Goal: Navigation & Orientation: Find specific page/section

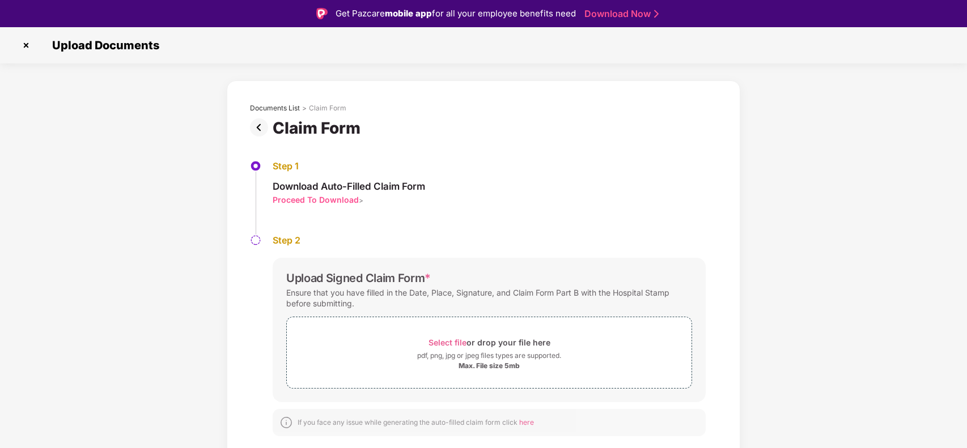
scroll to position [9, 0]
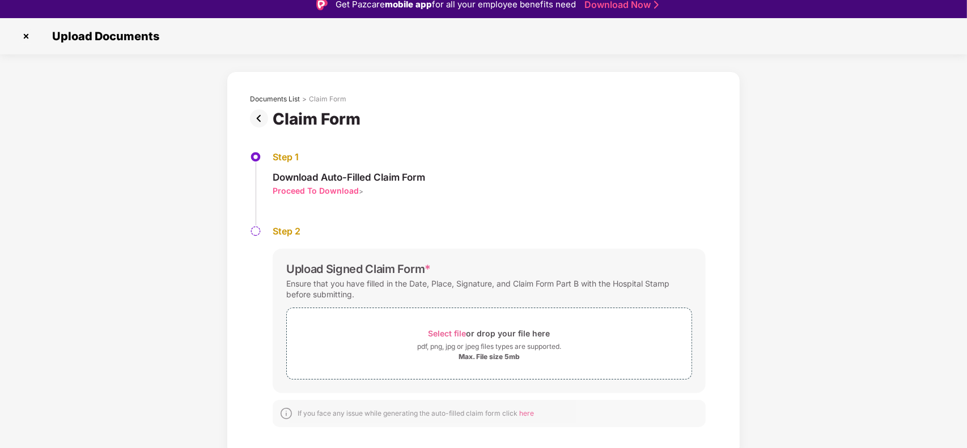
click at [27, 31] on img at bounding box center [26, 36] width 18 height 18
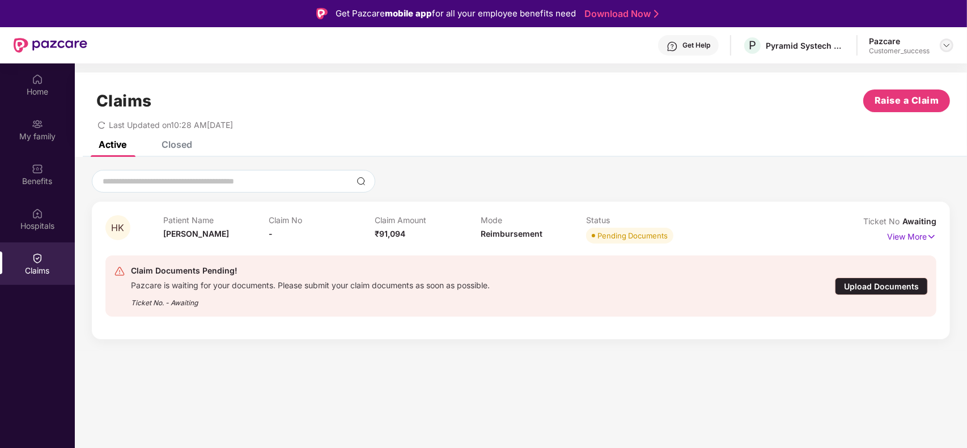
click at [945, 48] on img at bounding box center [946, 45] width 9 height 9
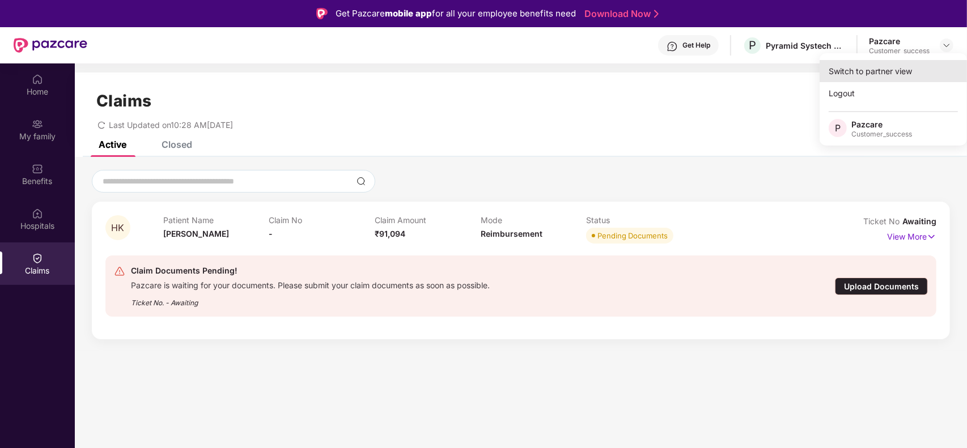
click at [908, 71] on div "Switch to partner view" at bounding box center [892, 71] width 147 height 22
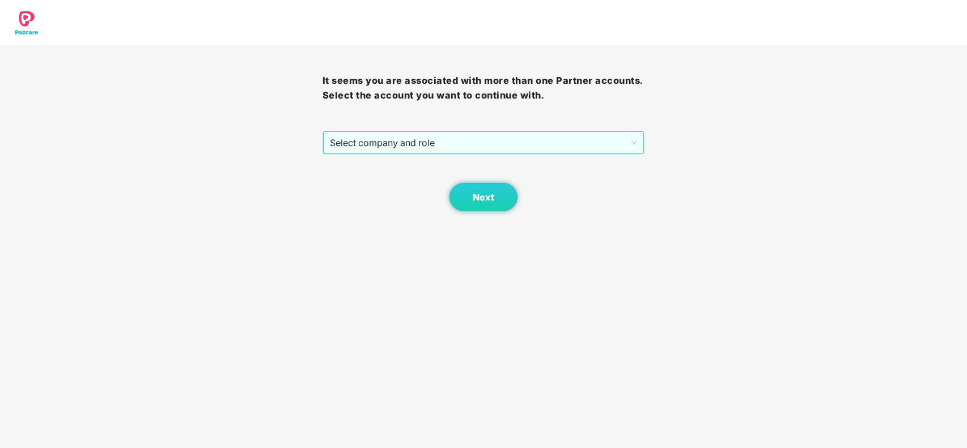
click at [571, 145] on span "Select company and role" at bounding box center [484, 143] width 308 height 22
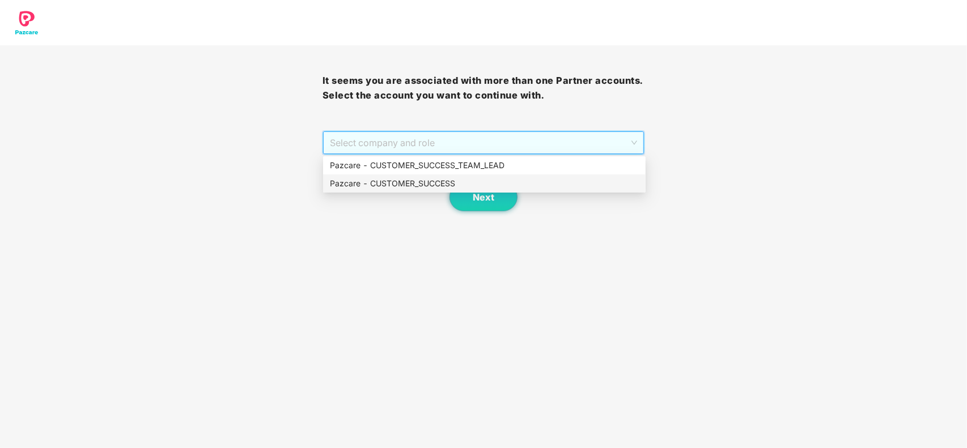
click at [487, 182] on div "Pazcare - CUSTOMER_SUCCESS" at bounding box center [484, 183] width 309 height 12
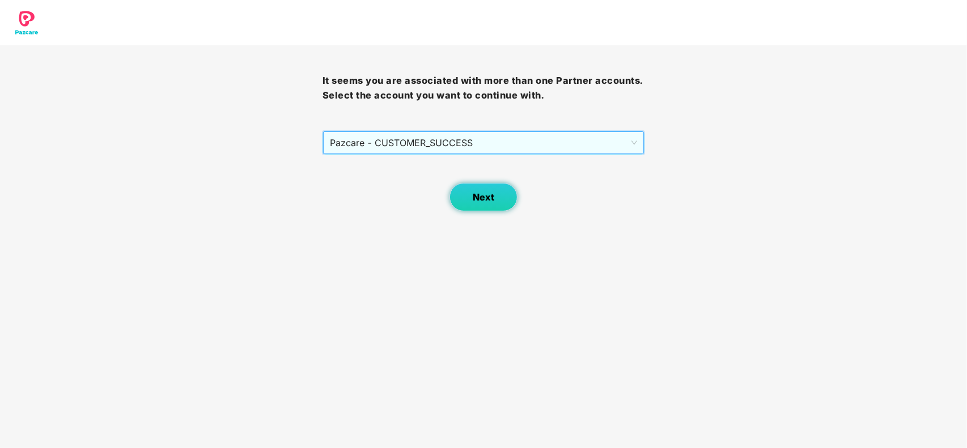
click at [474, 200] on span "Next" at bounding box center [484, 197] width 22 height 11
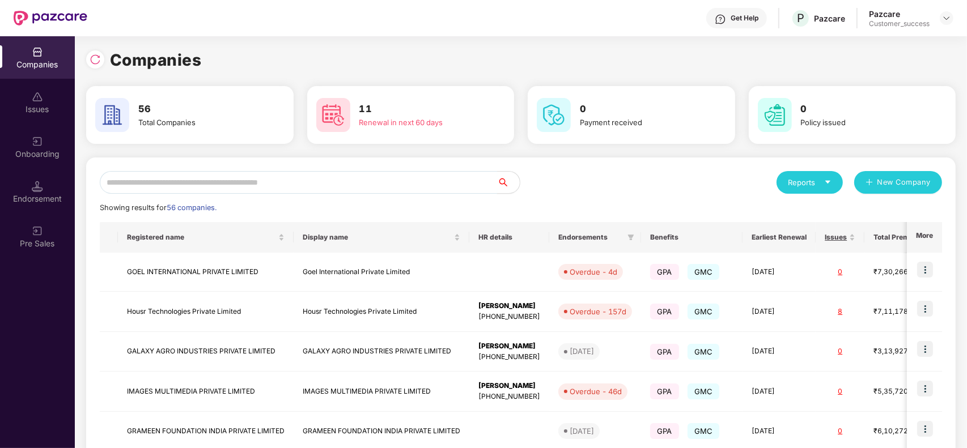
click at [340, 176] on input "text" at bounding box center [298, 182] width 397 height 23
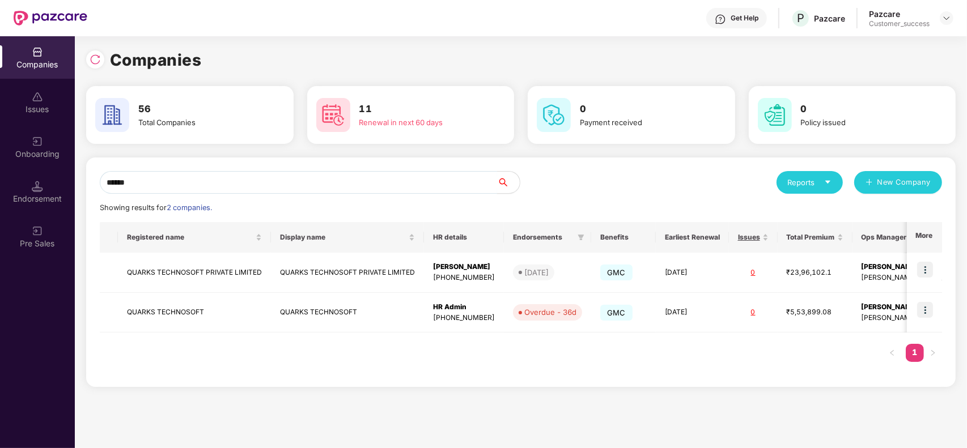
click at [190, 181] on input "******" at bounding box center [298, 182] width 397 height 23
type input "*"
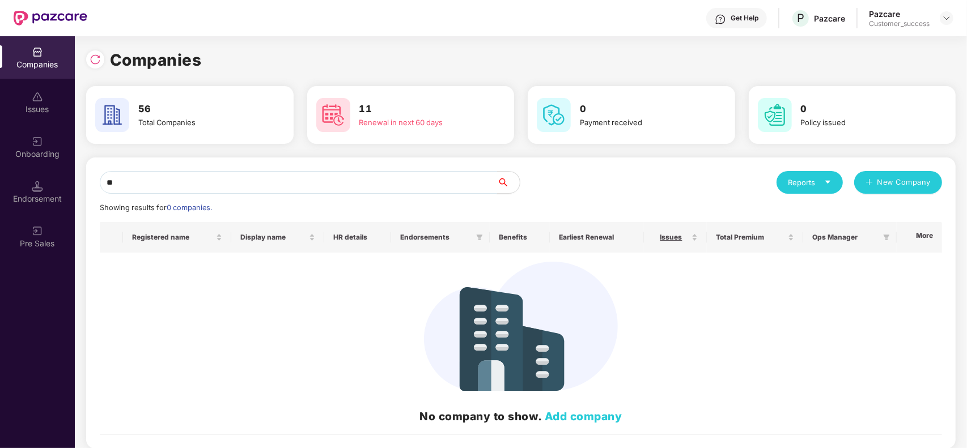
type input "*"
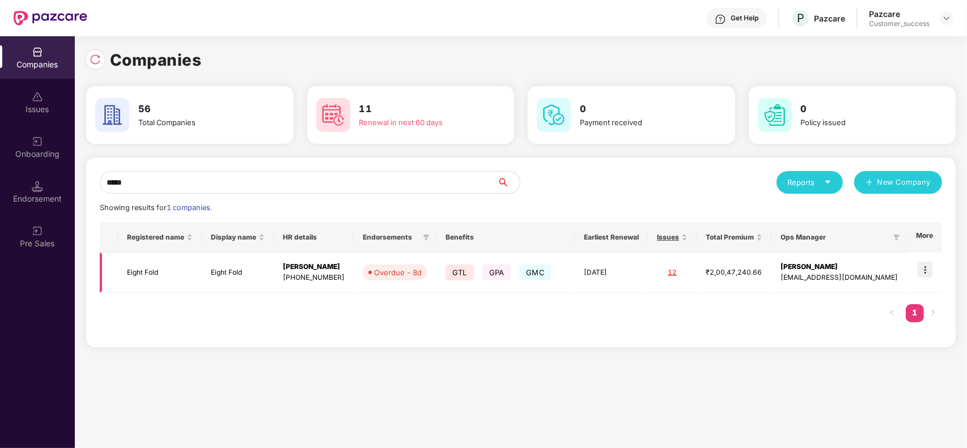
type input "*****"
click at [928, 265] on img at bounding box center [925, 270] width 16 height 16
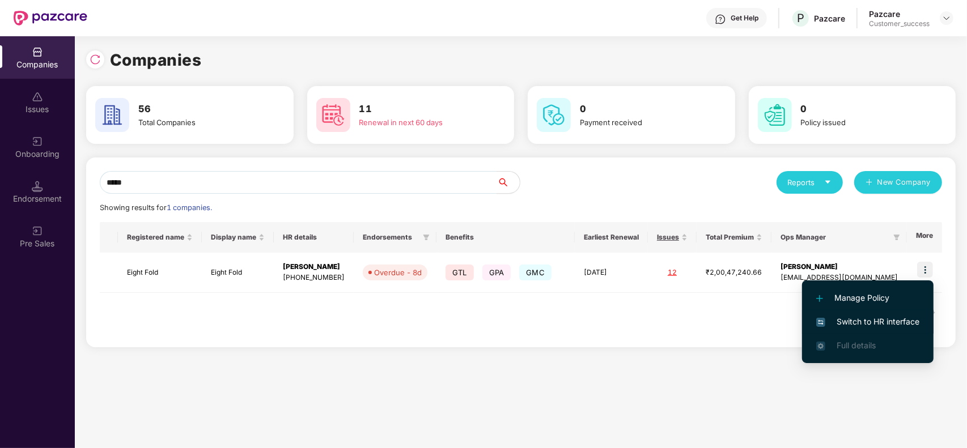
click at [882, 322] on span "Switch to HR interface" at bounding box center [867, 322] width 103 height 12
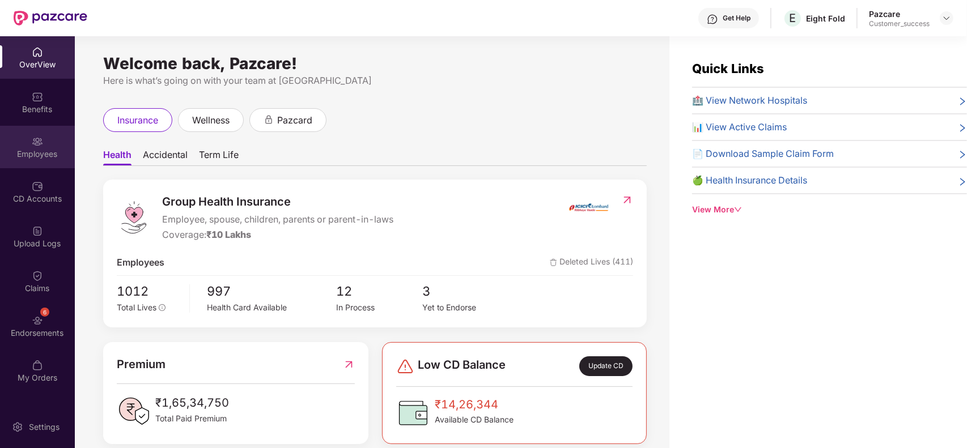
click at [40, 148] on div "Employees" at bounding box center [37, 153] width 75 height 11
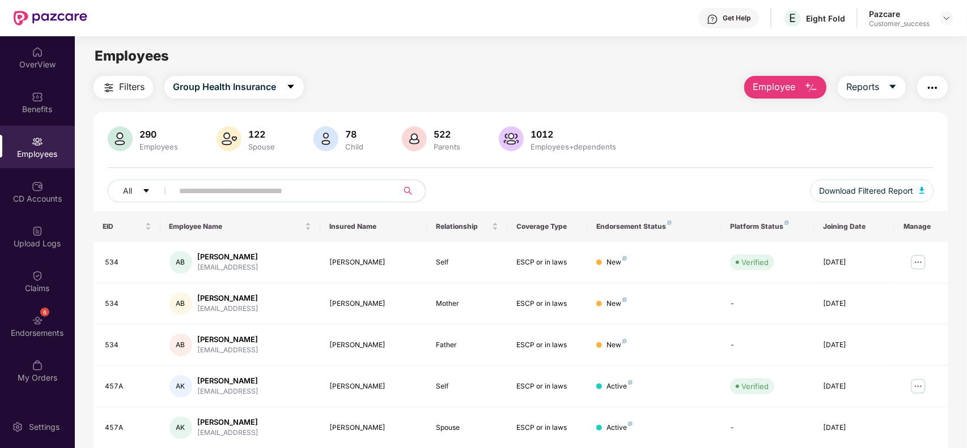
click at [236, 193] on input "text" at bounding box center [280, 190] width 203 height 17
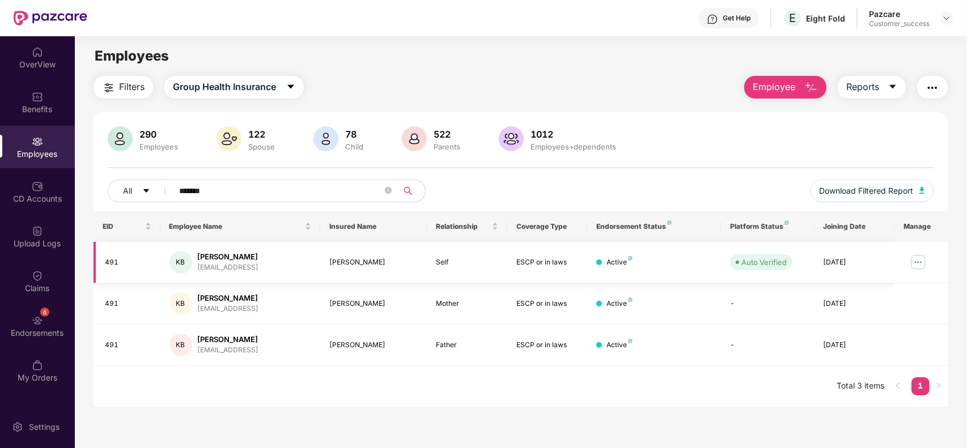
type input "*******"
click at [914, 265] on img at bounding box center [918, 262] width 18 height 18
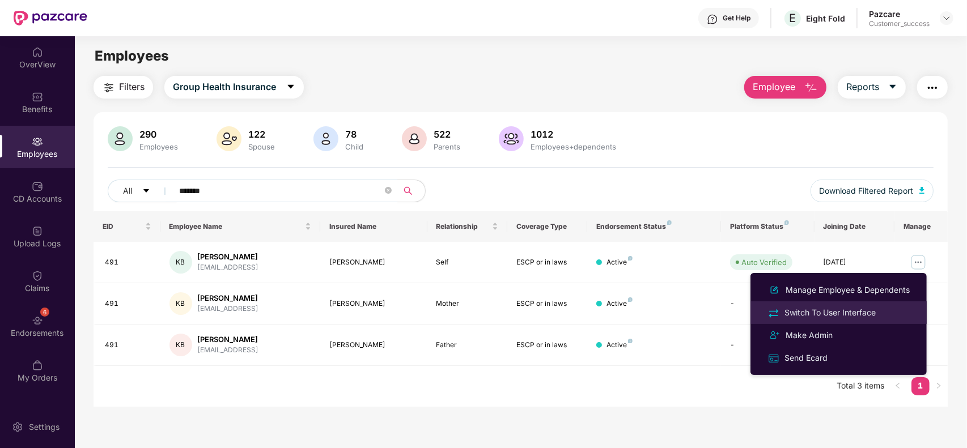
click at [872, 309] on div "Switch To User Interface" at bounding box center [830, 313] width 96 height 12
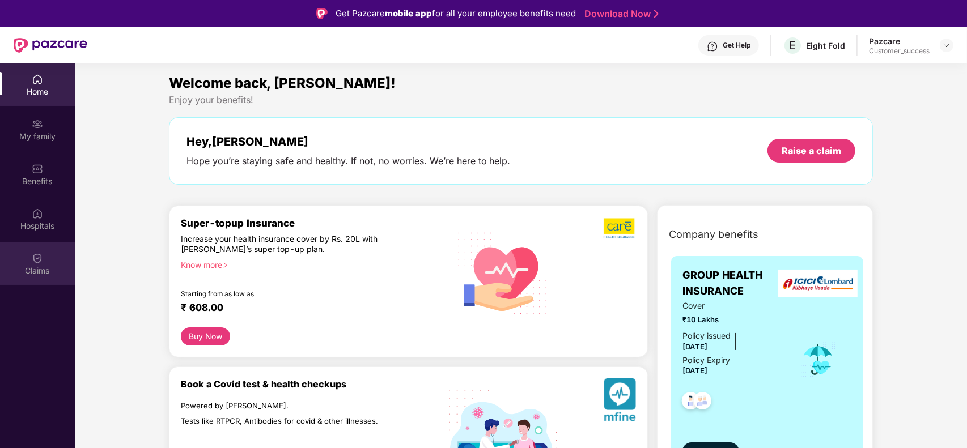
click at [43, 275] on div "Claims" at bounding box center [37, 270] width 75 height 11
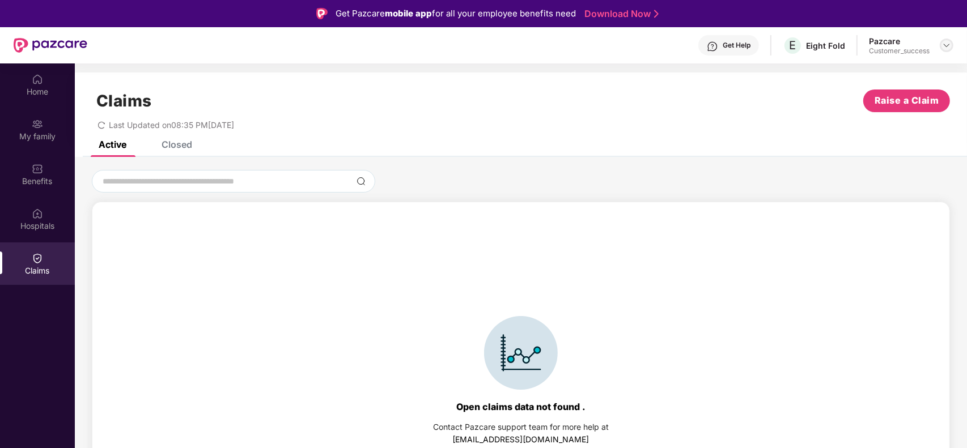
click at [946, 49] on img at bounding box center [946, 45] width 9 height 9
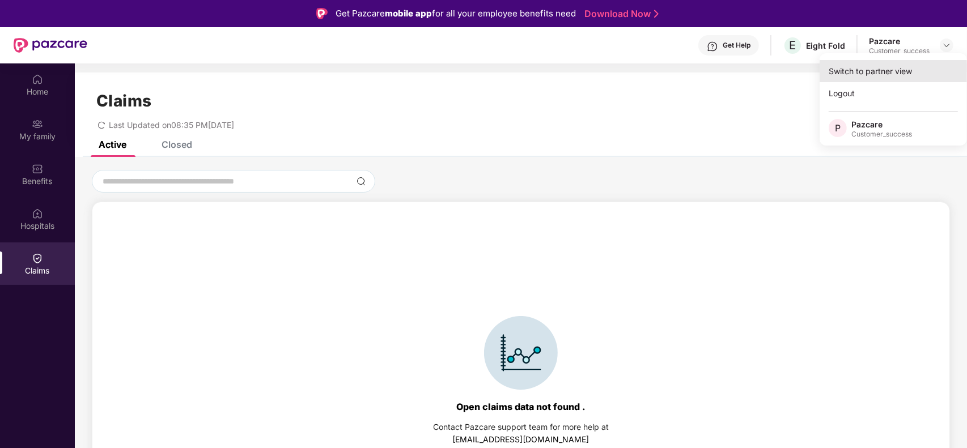
click at [899, 75] on div "Switch to partner view" at bounding box center [892, 71] width 147 height 22
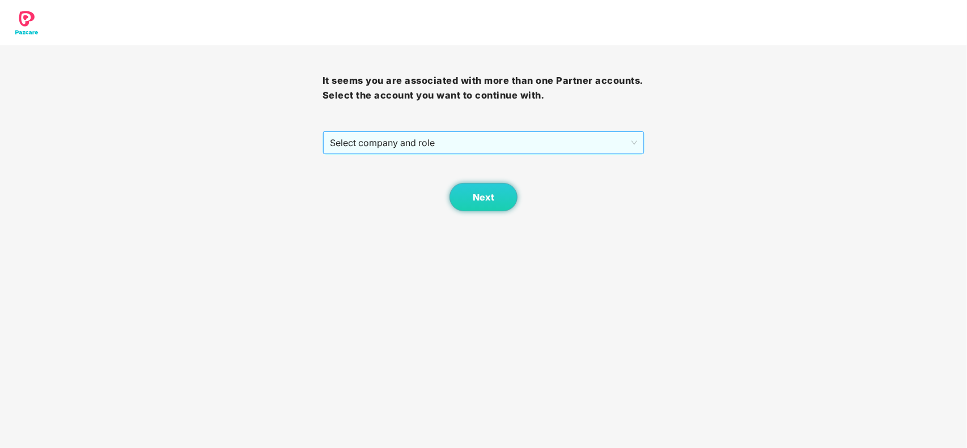
click at [591, 145] on span "Select company and role" at bounding box center [484, 143] width 308 height 22
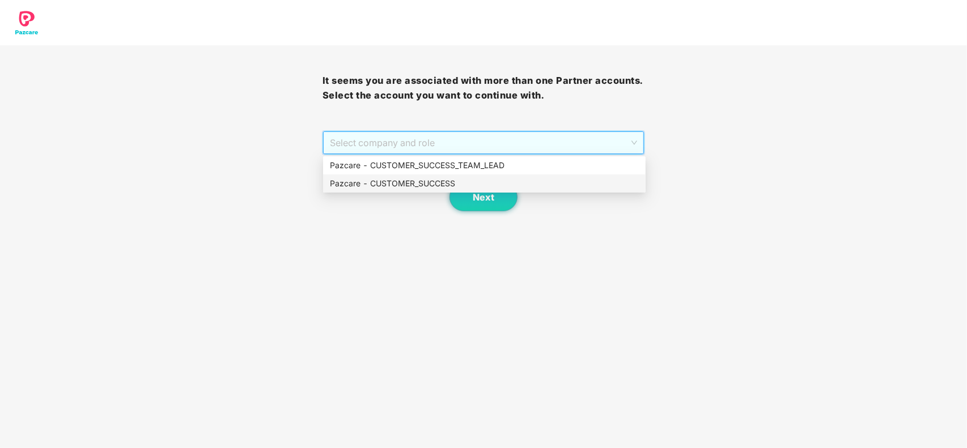
click at [451, 192] on div "Pazcare - CUSTOMER_SUCCESS" at bounding box center [484, 184] width 322 height 18
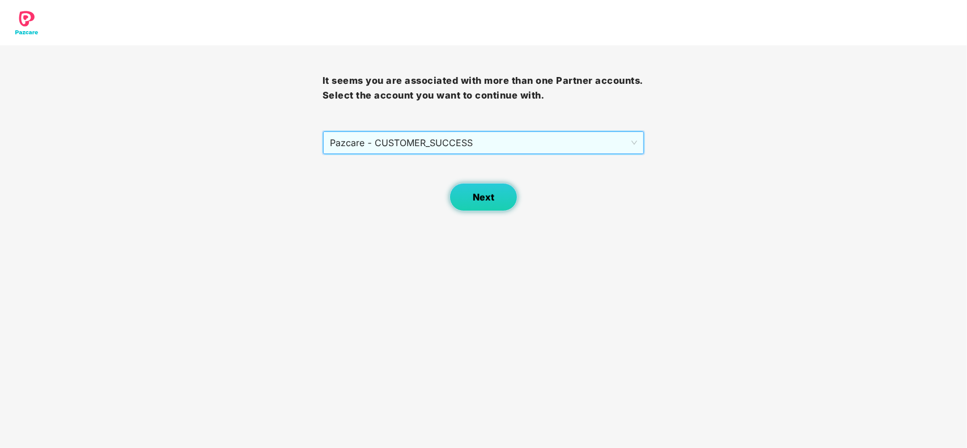
click at [473, 201] on span "Next" at bounding box center [484, 197] width 22 height 11
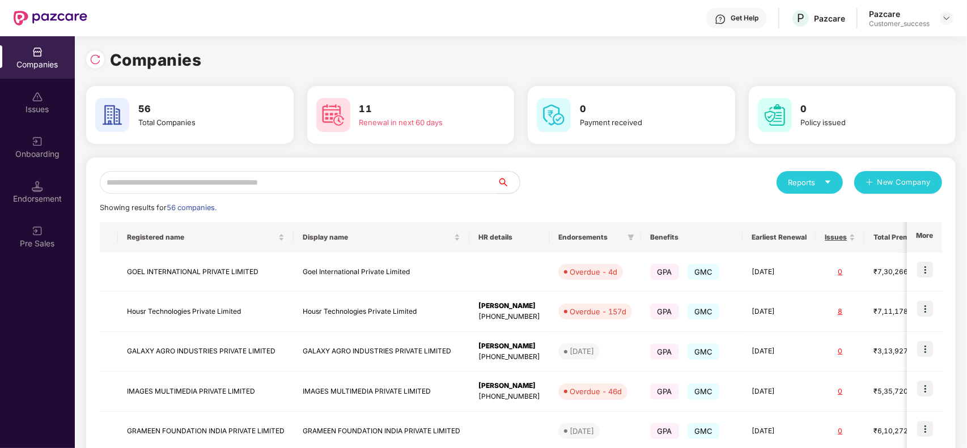
click at [359, 168] on div "Reports New Company Showing results for 56 companies. Registered name Display n…" at bounding box center [520, 432] width 869 height 549
click at [345, 184] on input "text" at bounding box center [298, 182] width 397 height 23
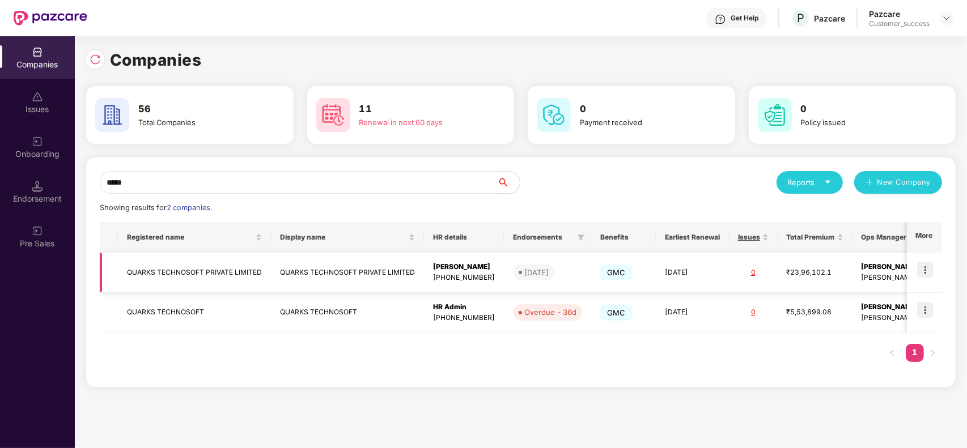
type input "*****"
click at [933, 276] on img at bounding box center [925, 270] width 16 height 16
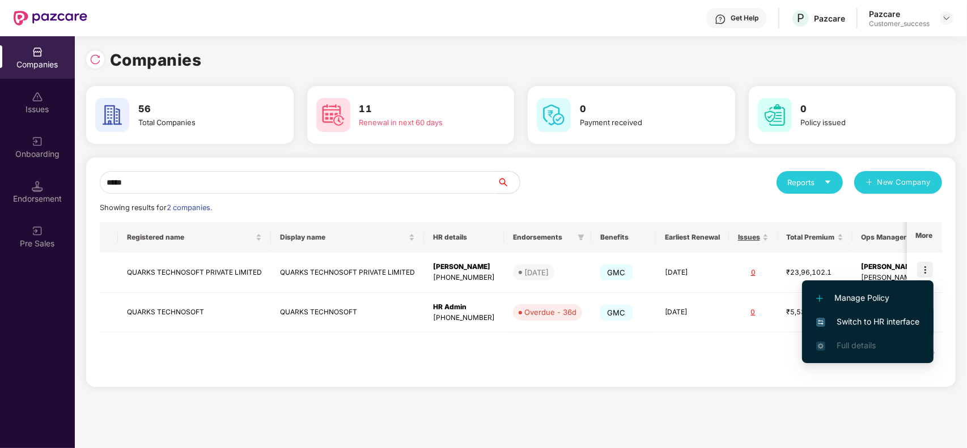
click at [868, 316] on span "Switch to HR interface" at bounding box center [867, 322] width 103 height 12
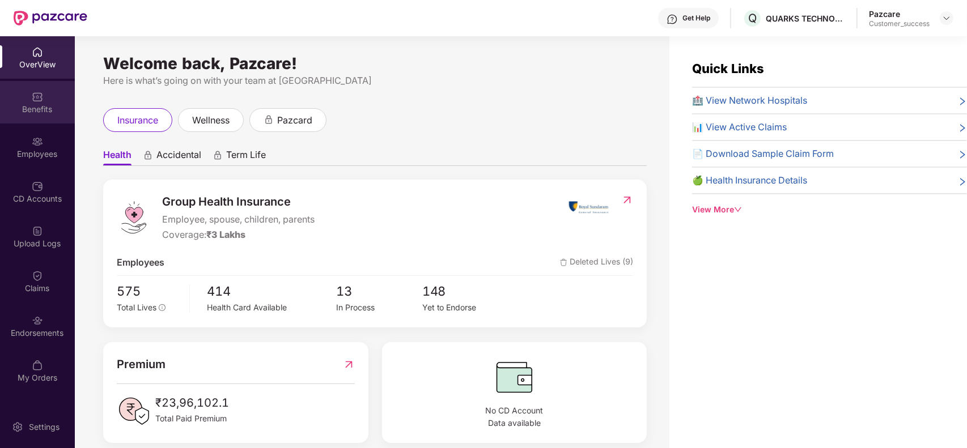
click at [39, 113] on div "Benefits" at bounding box center [37, 109] width 75 height 11
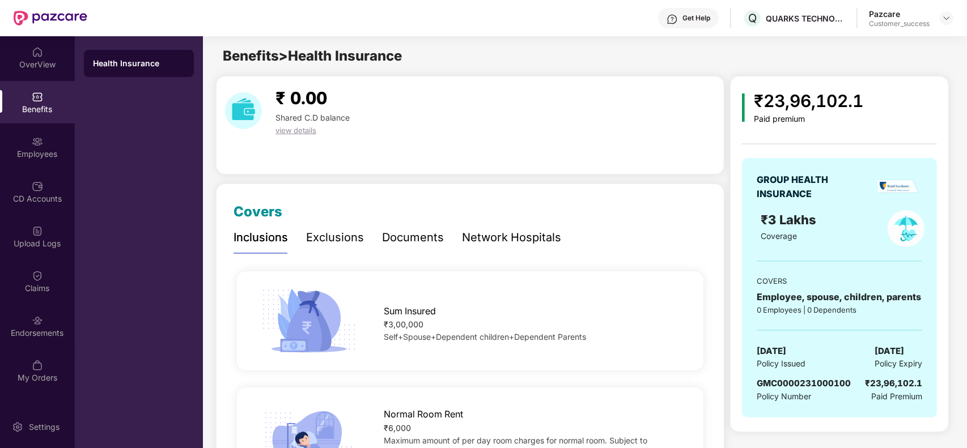
click at [431, 231] on div "Documents" at bounding box center [413, 238] width 62 height 18
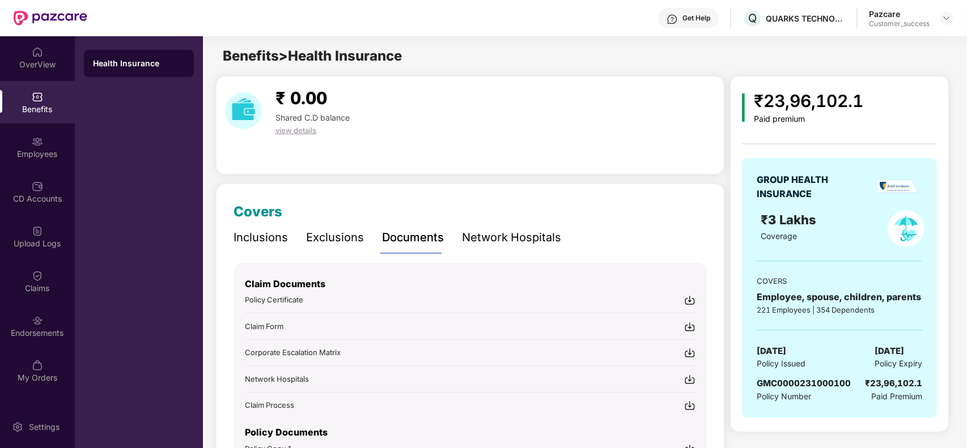
click at [477, 231] on div "Network Hospitals" at bounding box center [511, 238] width 99 height 18
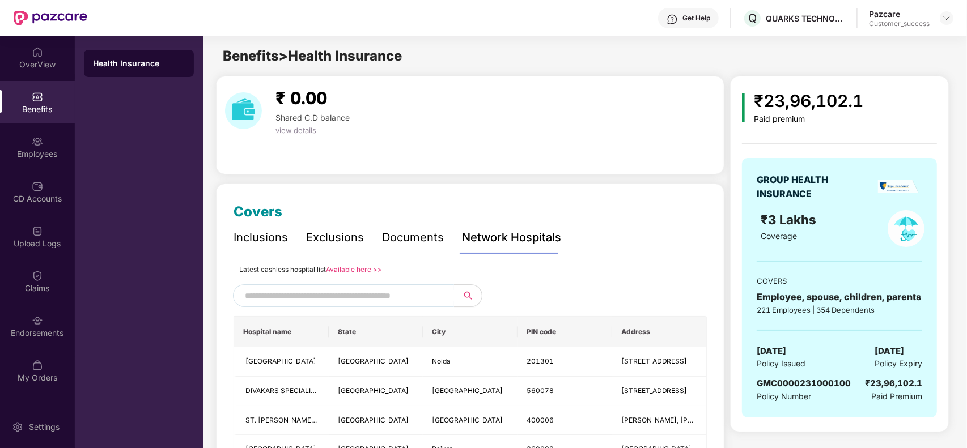
click at [366, 268] on link "Available here >>" at bounding box center [354, 270] width 56 height 9
